Goal: Task Accomplishment & Management: Manage account settings

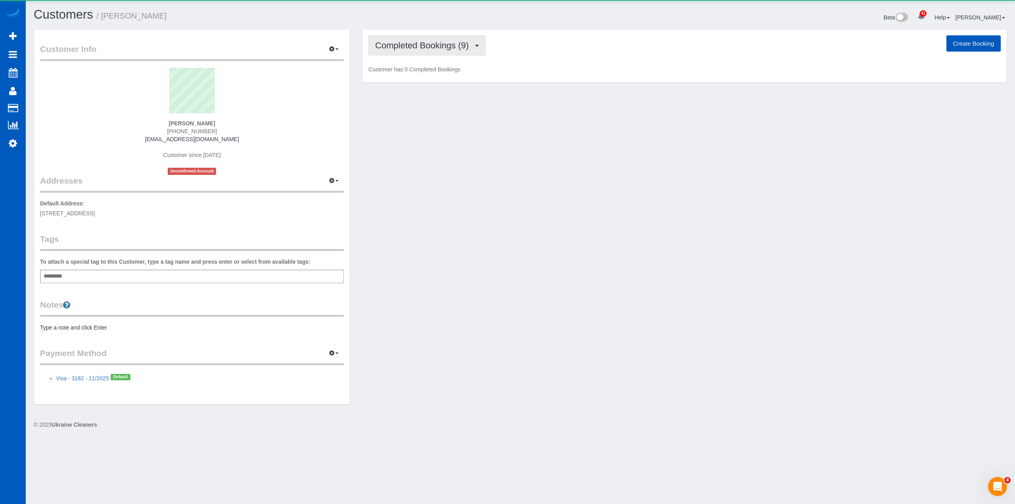
click at [443, 53] on button "Completed Bookings (9)" at bounding box center [426, 45] width 117 height 20
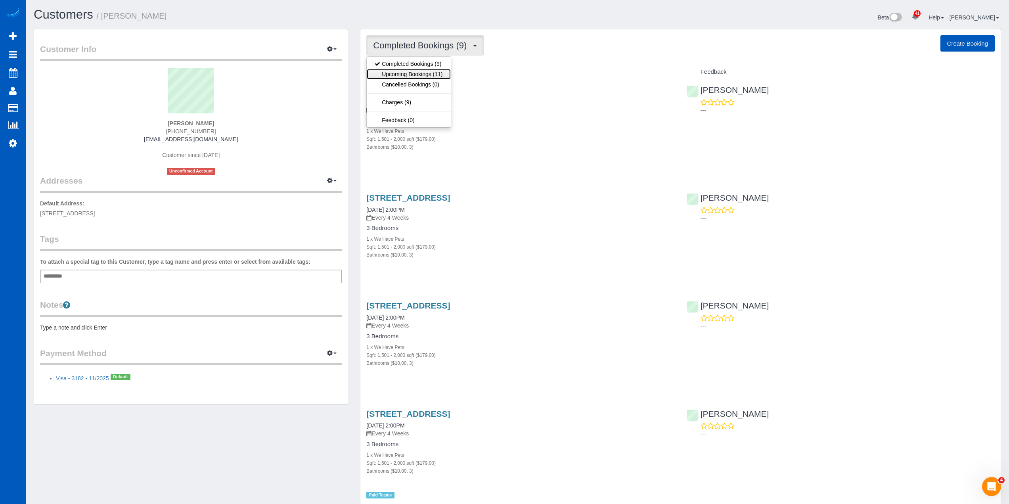
click at [439, 71] on link "Upcoming Bookings (11)" at bounding box center [409, 74] width 84 height 10
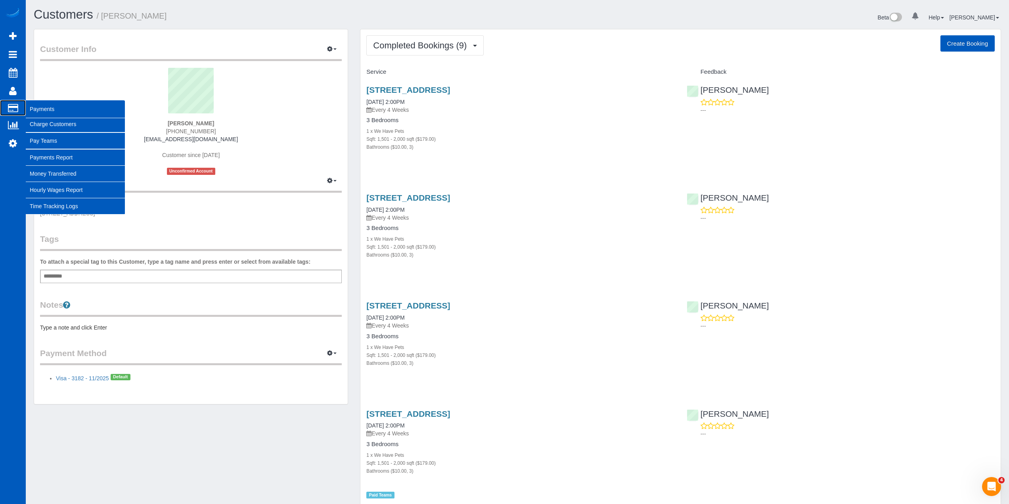
click at [44, 111] on span "Payments" at bounding box center [75, 109] width 99 height 18
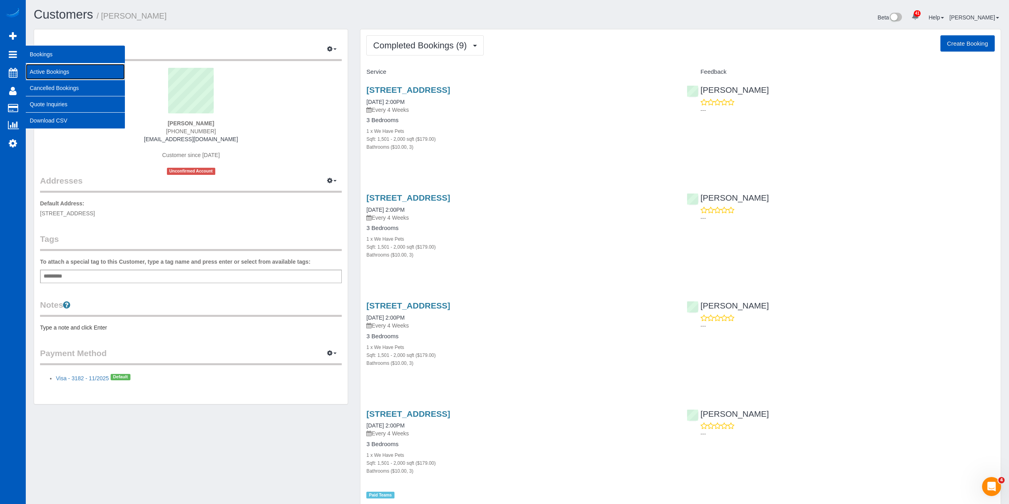
click at [53, 72] on link "Active Bookings" at bounding box center [75, 72] width 99 height 16
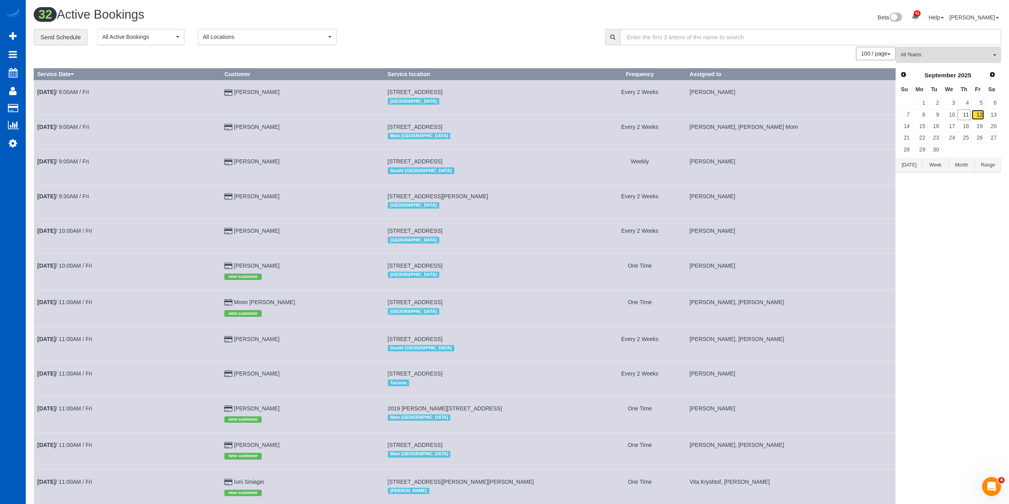
click at [976, 114] on link "12" at bounding box center [978, 114] width 13 height 11
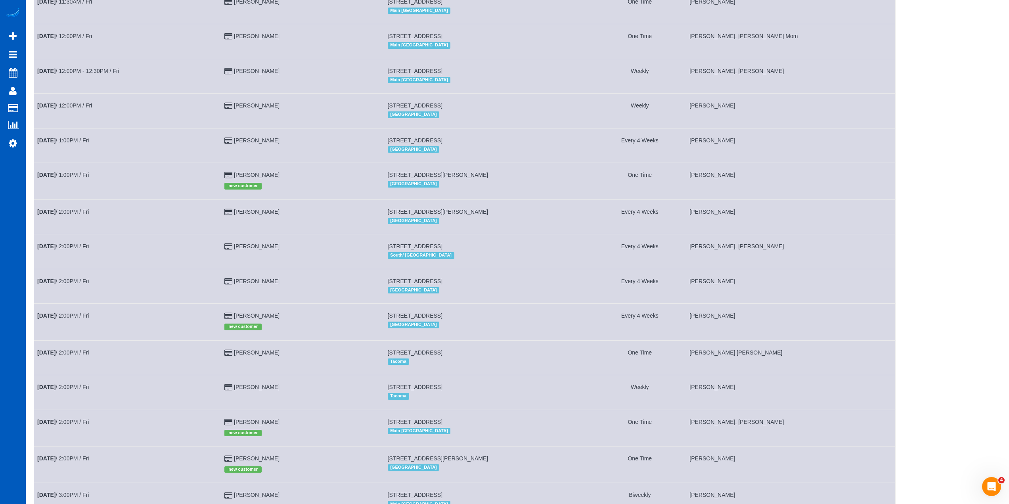
scroll to position [635, 0]
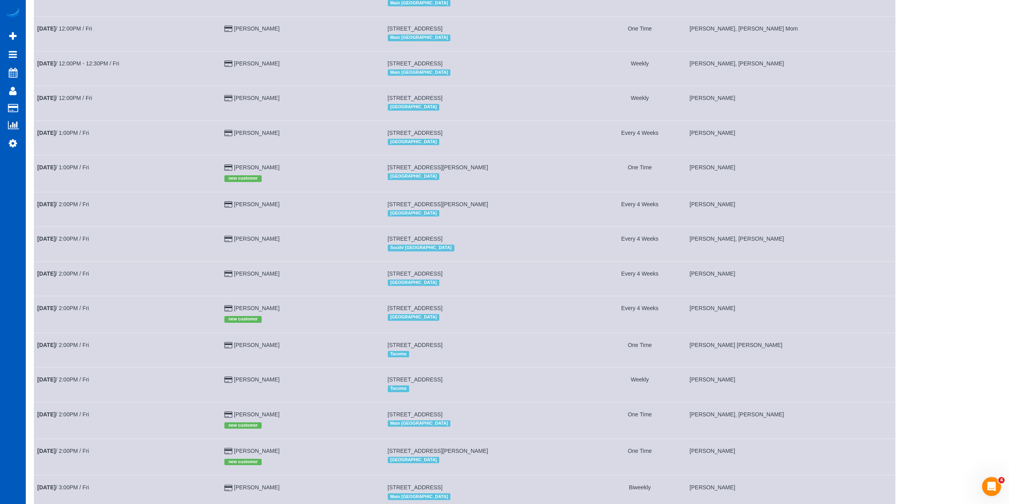
click at [52, 269] on td "[DATE] 2:00PM / Fri" at bounding box center [127, 278] width 187 height 35
click at [55, 275] on b "[DATE]" at bounding box center [46, 273] width 18 height 6
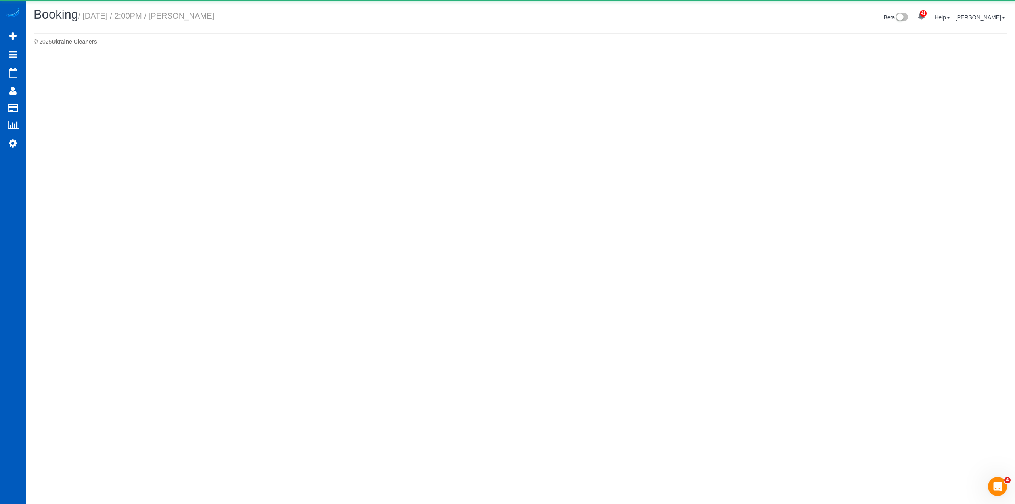
select select "WA"
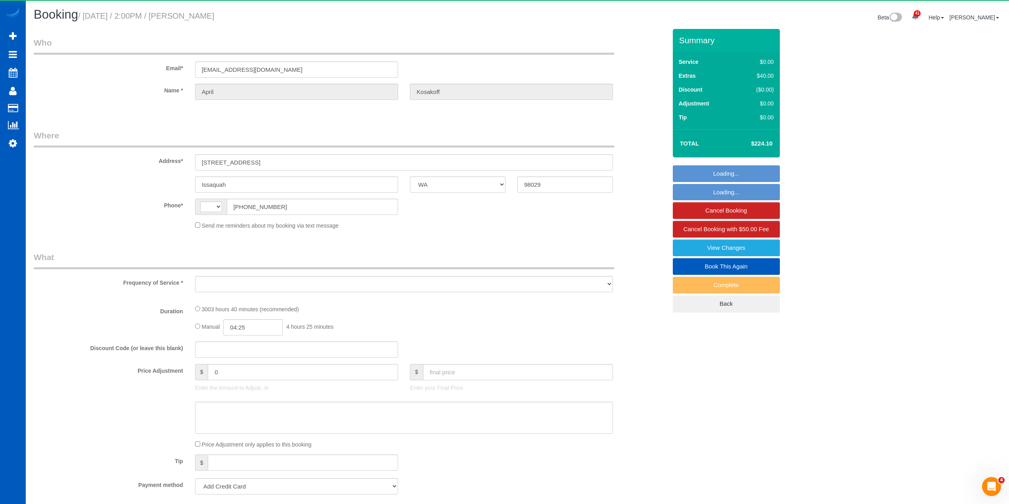
select select "string:[GEOGRAPHIC_DATA]"
select select "object:2556"
select select "number:8"
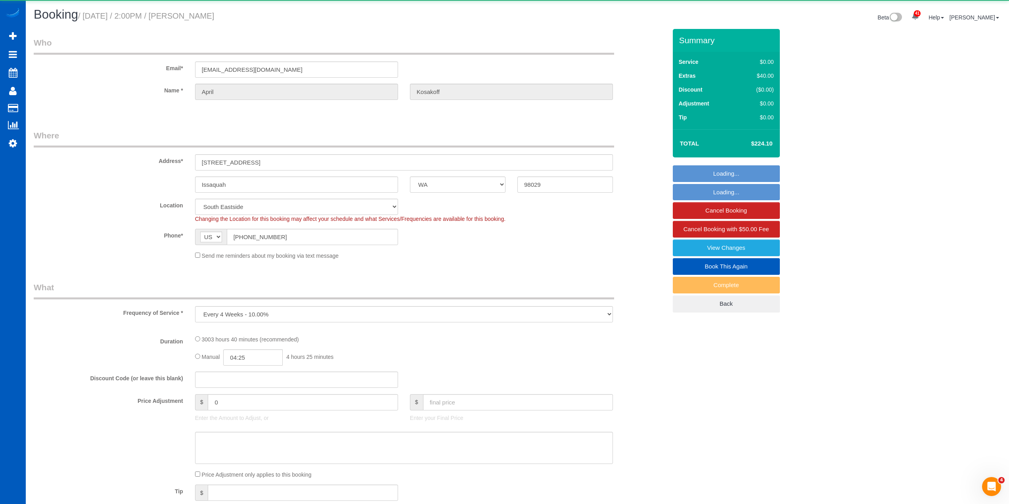
select select "object:2967"
select select "string:fspay-dbc13e0f-8022-48cb-a24c-62170c055f98"
select select "1501"
select select "3"
select select "spot1"
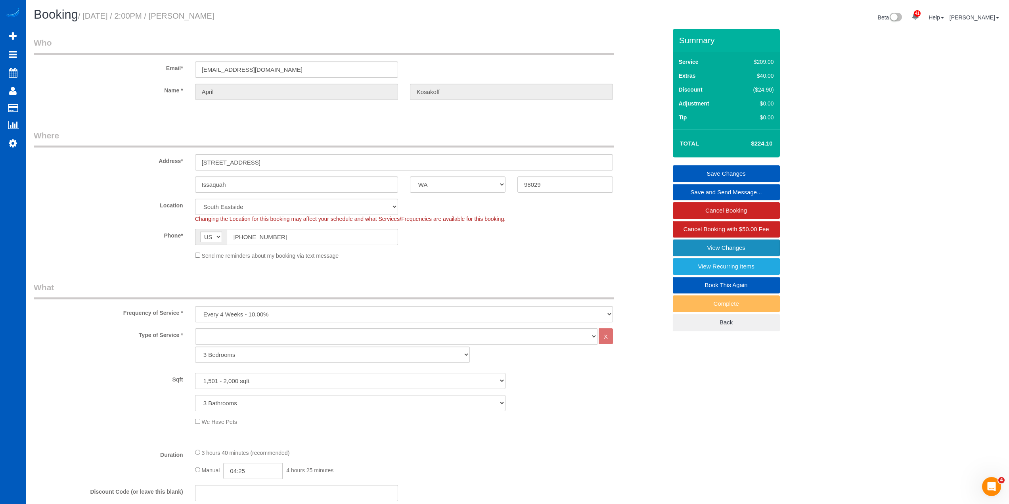
click at [719, 249] on link "View Changes" at bounding box center [726, 248] width 107 height 17
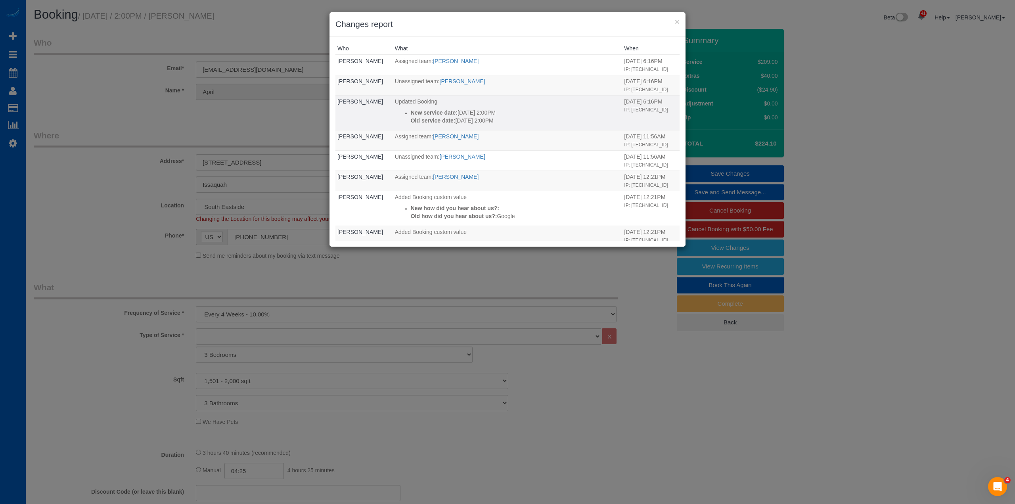
drag, startPoint x: 501, startPoint y: 125, endPoint x: 399, endPoint y: 115, distance: 102.8
click at [399, 115] on td "Updated Booking New service date: [DATE] 2:00PM Old service date: [DATE] 2:00PM" at bounding box center [508, 112] width 230 height 35
click at [458, 121] on p "Old service date: [DATE] 2:00PM" at bounding box center [516, 121] width 210 height 8
